Goal: Information Seeking & Learning: Check status

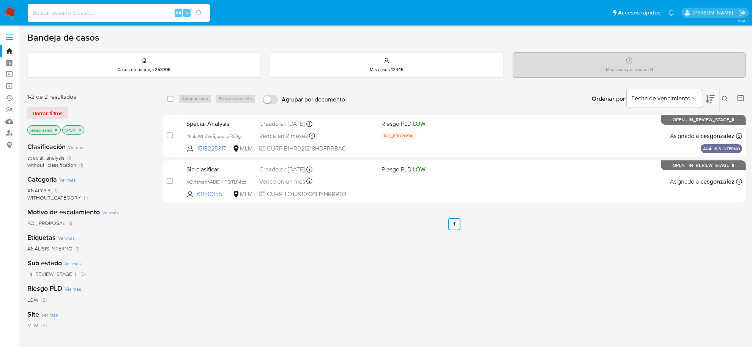
click at [76, 11] on input at bounding box center [119, 13] width 182 height 10
paste input "1776045123"
type input "1776045123"
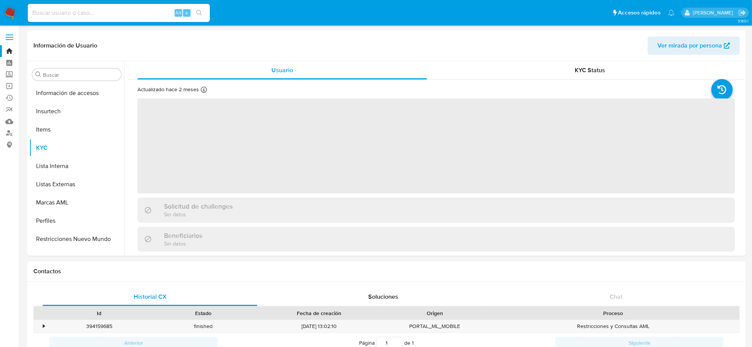
scroll to position [357, 0]
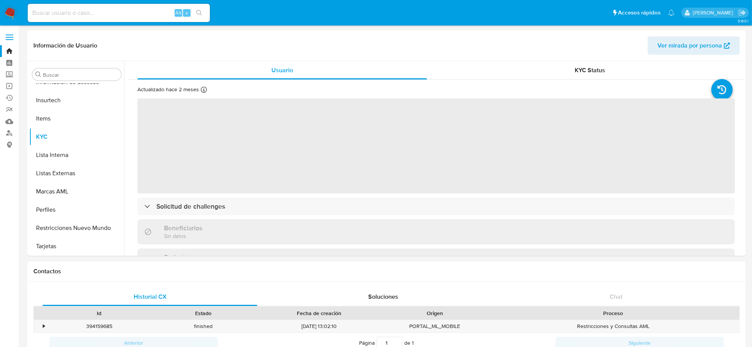
select select "10"
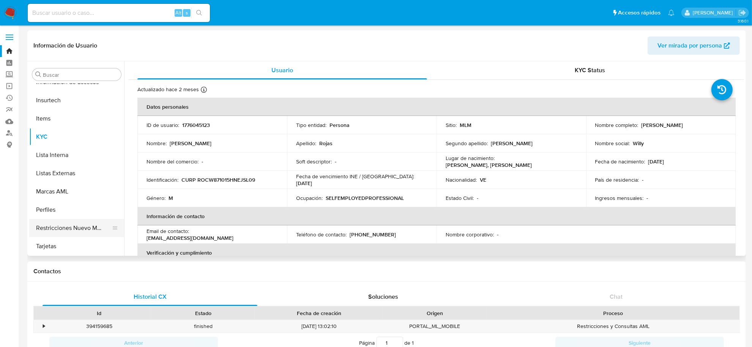
click at [66, 224] on button "Restricciones Nuevo Mundo" at bounding box center [73, 228] width 89 height 18
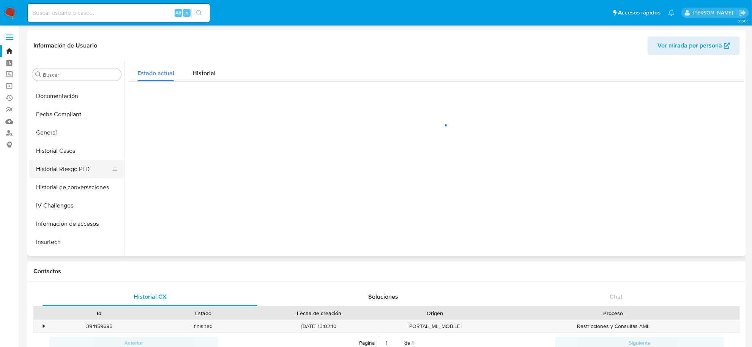
scroll to position [214, 0]
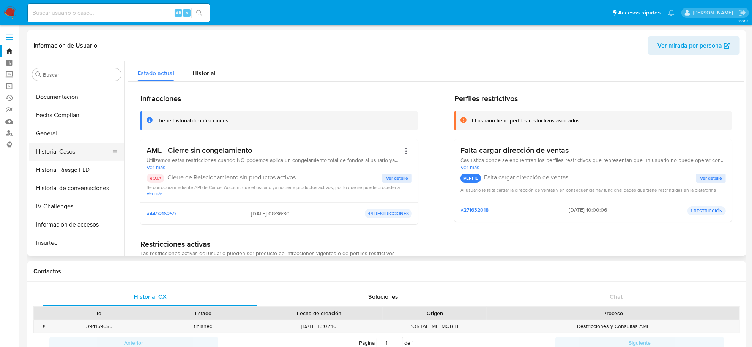
click at [66, 154] on button "Historial Casos" at bounding box center [73, 151] width 89 height 18
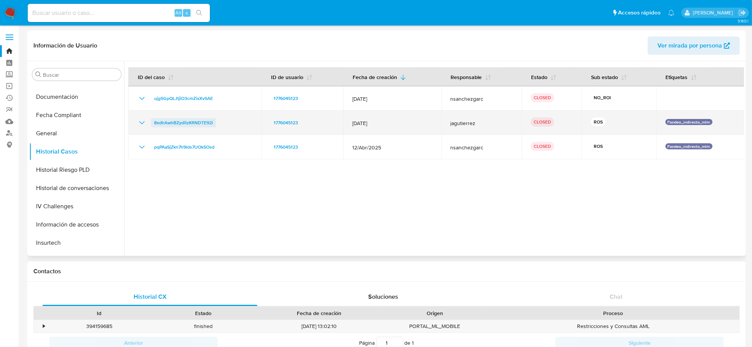
click at [173, 123] on span "8xdhAwhBZyditzKflNDTE92i" at bounding box center [183, 122] width 59 height 9
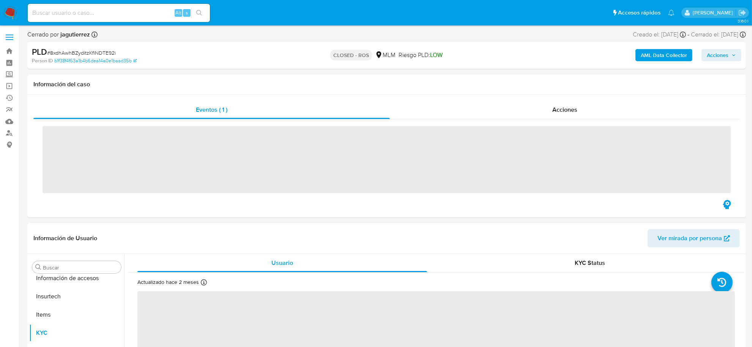
scroll to position [357, 0]
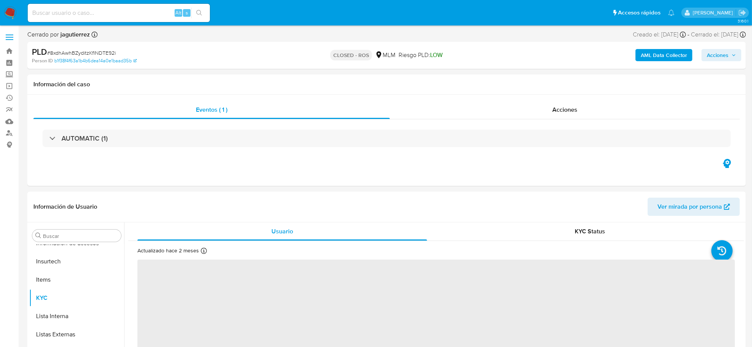
select select "10"
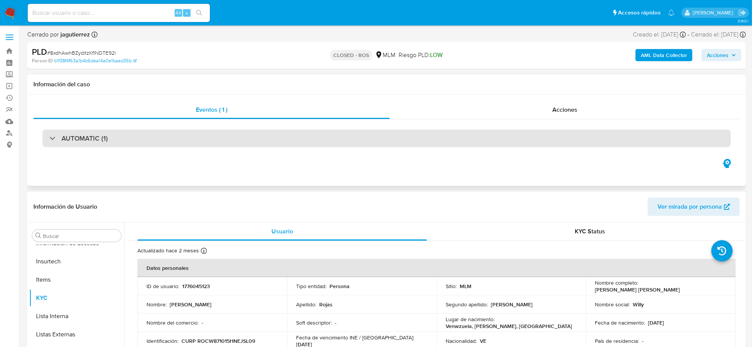
click at [161, 137] on div "AUTOMATIC (1)" at bounding box center [387, 137] width 688 height 17
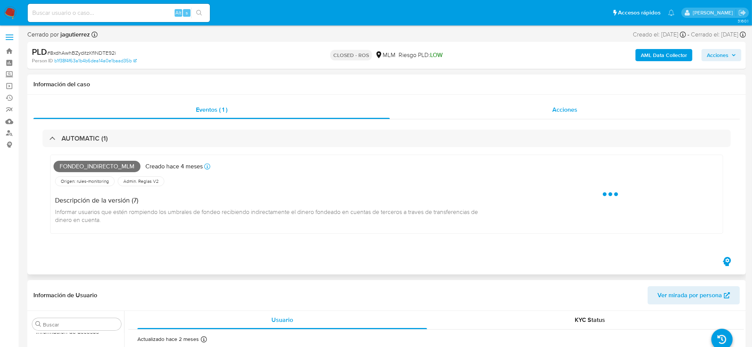
click at [547, 111] on div "Acciones" at bounding box center [565, 110] width 350 height 18
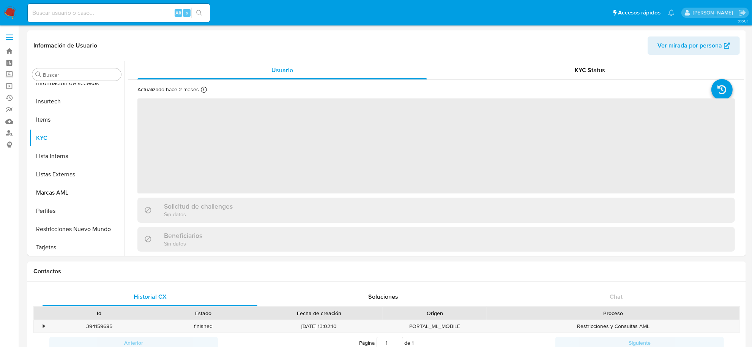
scroll to position [357, 0]
select select "10"
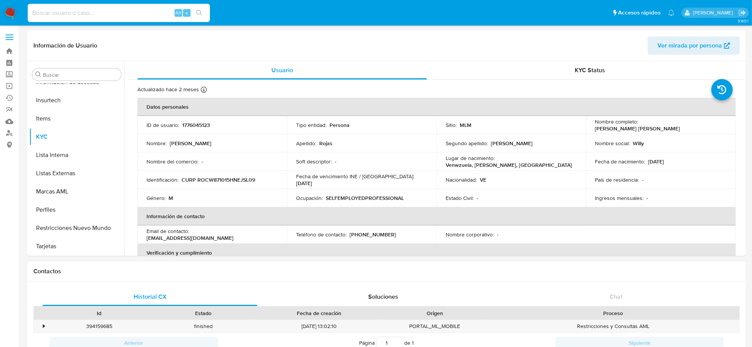
click at [89, 10] on input at bounding box center [119, 13] width 182 height 10
paste input "2506185182"
type input "2506185182"
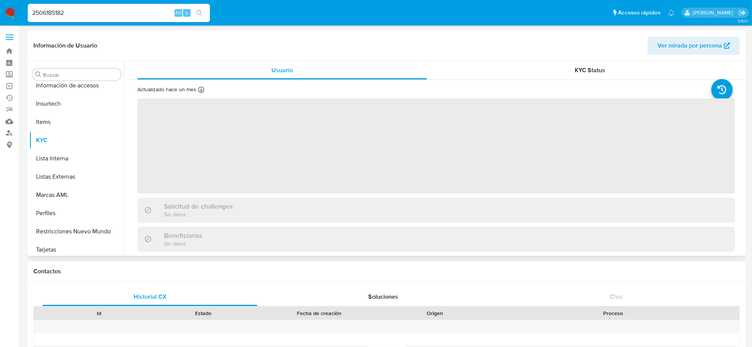
scroll to position [357, 0]
select select "10"
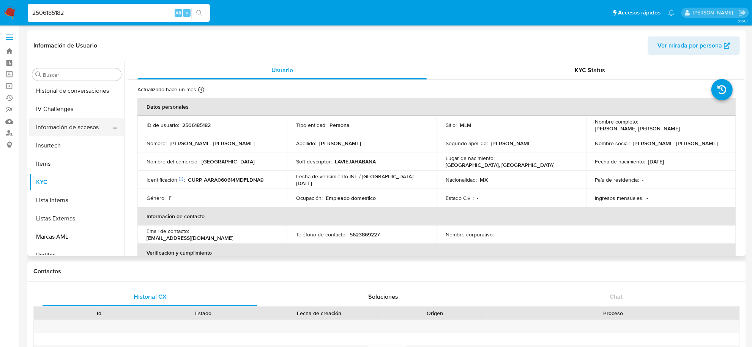
scroll to position [262, 0]
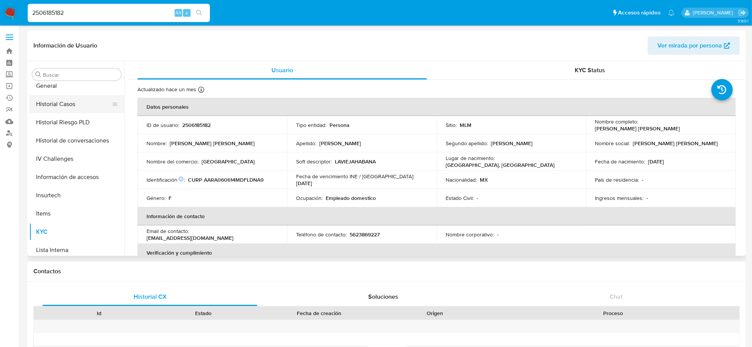
click at [69, 106] on button "Historial Casos" at bounding box center [73, 104] width 89 height 18
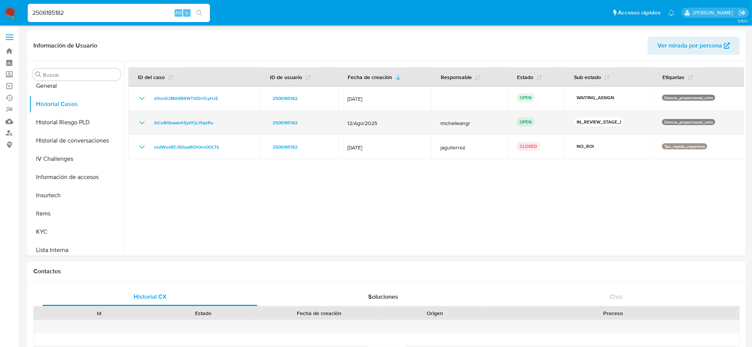
drag, startPoint x: 224, startPoint y: 125, endPoint x: 148, endPoint y: 125, distance: 75.9
click at [149, 125] on div "lbCeB0bawbA1jyAYjzJ5qzRu" at bounding box center [194, 122] width 114 height 9
